Goal: Information Seeking & Learning: Stay updated

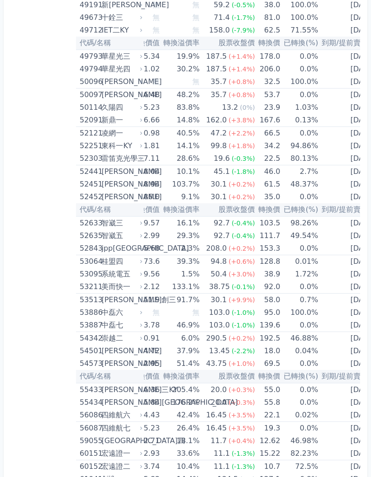
scroll to position [0, 71]
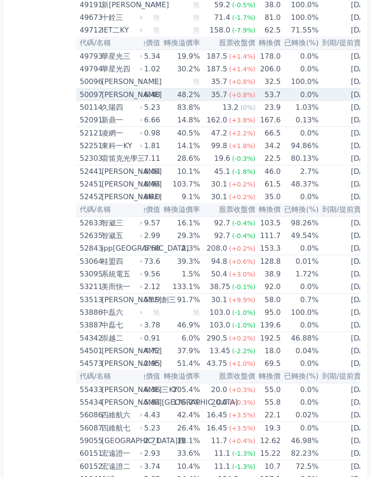
click at [337, 90] on td "[DATE]" at bounding box center [348, 95] width 60 height 13
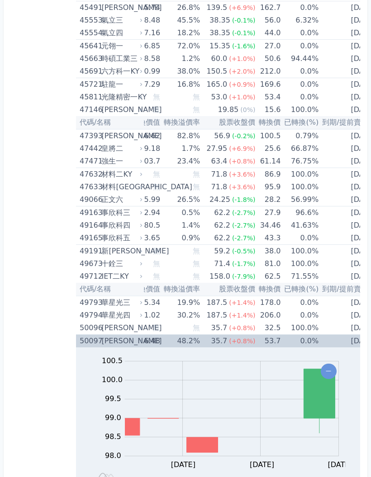
scroll to position [2797, 0]
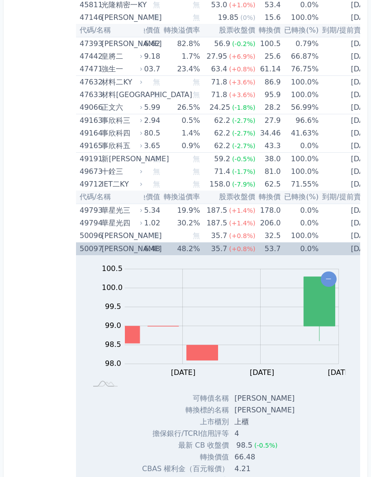
click at [348, 248] on td "[DATE]" at bounding box center [348, 249] width 60 height 13
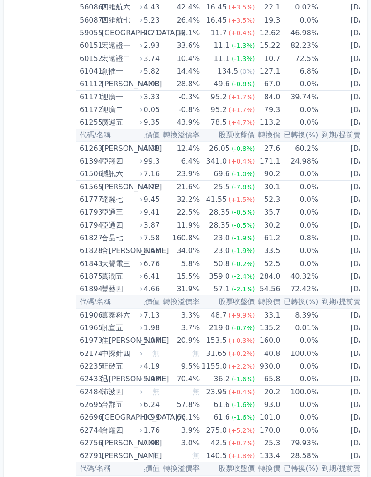
scroll to position [0, 71]
click at [342, 315] on td "[DATE]" at bounding box center [348, 315] width 60 height 13
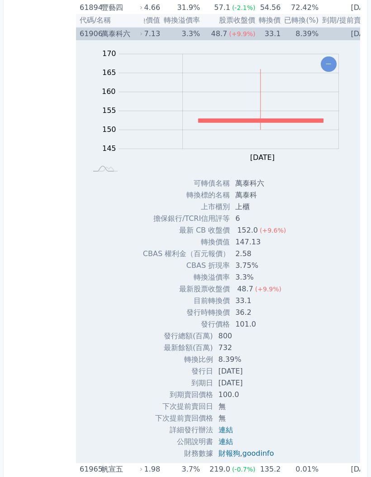
scroll to position [3730, 0]
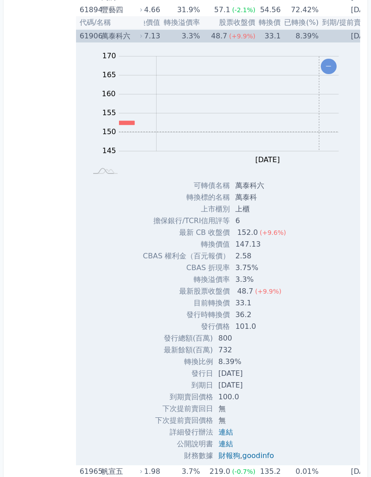
click at [340, 34] on td "[DATE]" at bounding box center [348, 35] width 60 height 13
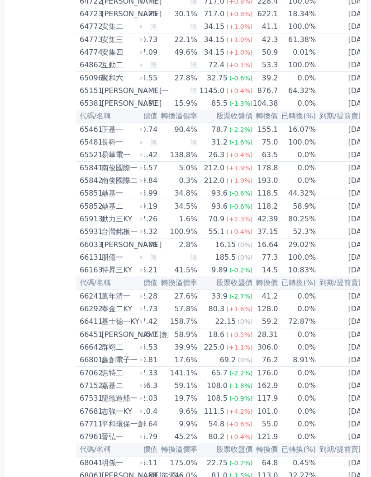
scroll to position [0, 71]
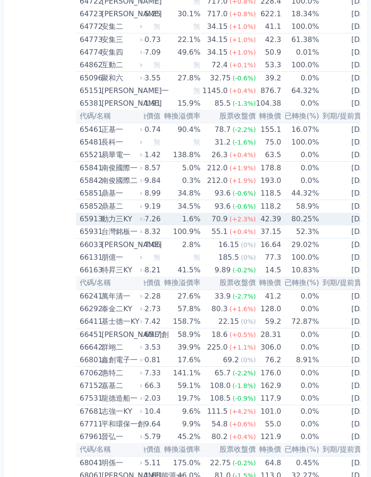
click at [349, 219] on td "[DATE]" at bounding box center [349, 219] width 60 height 13
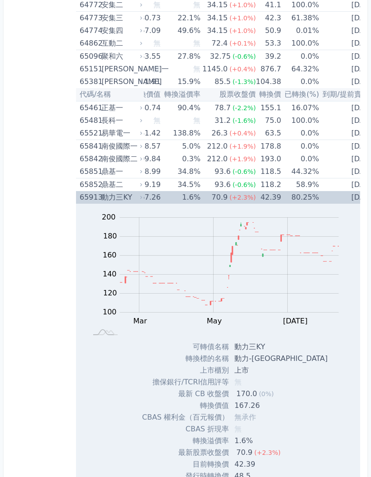
scroll to position [4158, 0]
click at [319, 199] on td "[DATE]" at bounding box center [349, 198] width 60 height 13
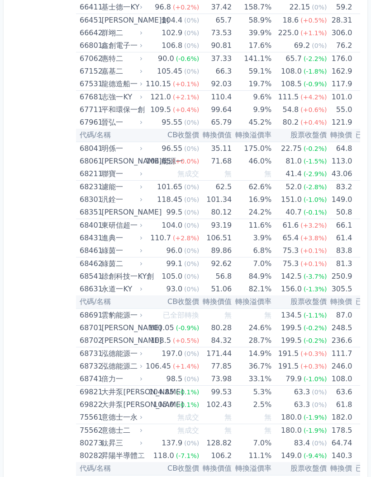
scroll to position [4439, 0]
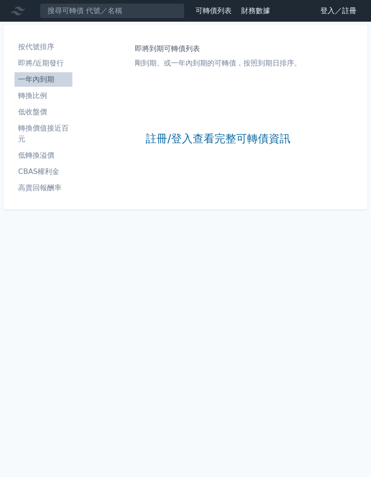
click at [274, 141] on link "註冊/登入查看完整可轉債資訊" at bounding box center [218, 139] width 145 height 14
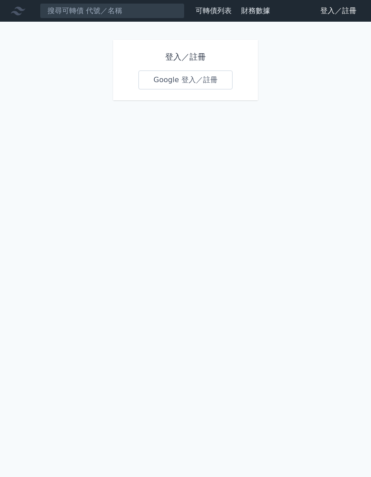
click at [190, 55] on h1 "登入／註冊" at bounding box center [185, 57] width 94 height 13
click at [199, 58] on h1 "登入／註冊" at bounding box center [185, 57] width 94 height 13
click at [176, 55] on h1 "登入／註冊" at bounding box center [185, 57] width 94 height 13
click at [180, 56] on h1 "登入／註冊" at bounding box center [185, 57] width 94 height 13
click at [170, 58] on h1 "登入／註冊" at bounding box center [185, 57] width 94 height 13
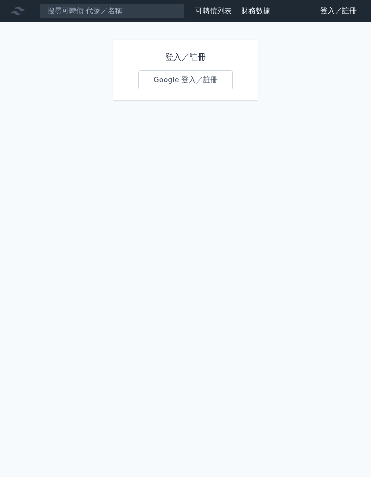
click at [197, 79] on link "Google 登入／註冊" at bounding box center [185, 80] width 94 height 19
click at [213, 71] on link "谷歌登入／註冊" at bounding box center [185, 80] width 80 height 19
click at [199, 71] on link "Google 登入／註冊" at bounding box center [185, 80] width 94 height 19
